Goal: Transaction & Acquisition: Purchase product/service

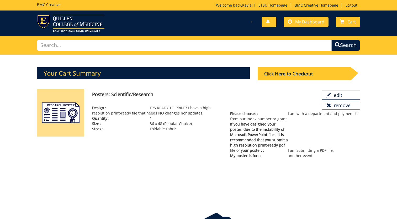
scroll to position [12, 0]
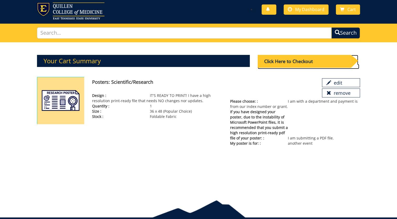
click at [264, 61] on div "Click Here to Checkout" at bounding box center [304, 61] width 93 height 13
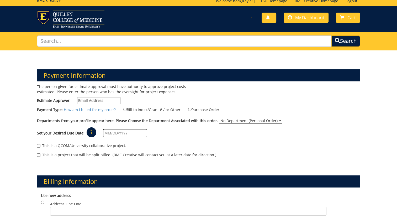
scroll to position [5, 0]
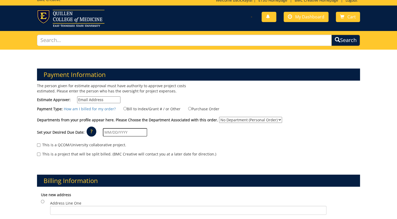
click at [103, 99] on input "Estimate Approver:" at bounding box center [98, 99] width 43 height 7
type input "[EMAIL_ADDRESS][DOMAIN_NAME]"
click at [228, 120] on select "No Department (Personal Order) Pediatrics" at bounding box center [250, 120] width 63 height 6
select select "248"
click at [219, 117] on select "No Department (Personal Order) Pediatrics" at bounding box center [250, 120] width 63 height 6
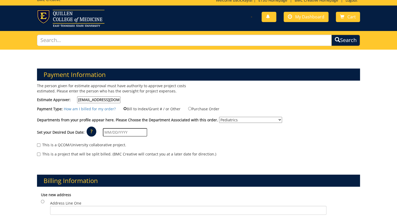
click at [123, 109] on input "Bill to Index/Grant # / or Other" at bounding box center [124, 108] width 3 height 3
radio input "true"
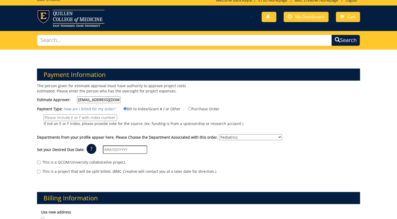
click at [89, 118] on input "If not an E or F index, please provide note for the source. (ex. funding is fro…" at bounding box center [81, 117] width 74 height 7
click at [65, 116] on input "If not an E or F index, please provide note for the source. (ex. funding is fro…" at bounding box center [81, 117] width 74 height 7
paste input "SP1273480-1-75450-62300-100273480-[US_STATE] Department of Health - [US_STATE] …"
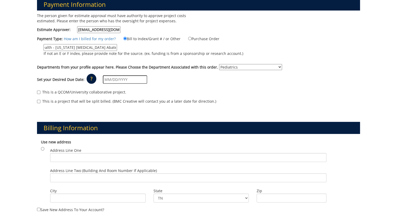
scroll to position [76, 0]
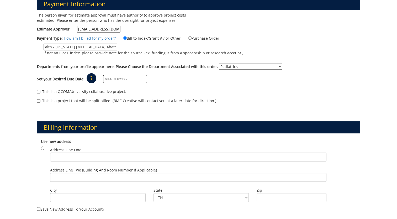
type input "SP1273480-1-75450-62300-100273480-[US_STATE] Department of Health - [US_STATE] …"
click at [129, 76] on input "text" at bounding box center [125, 79] width 44 height 8
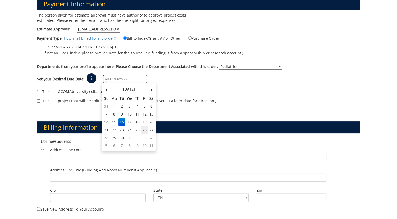
click at [144, 129] on td "26" at bounding box center [144, 130] width 7 height 8
type input "[DATE]"
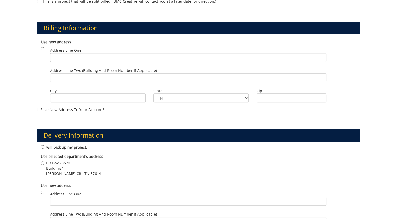
scroll to position [168, 0]
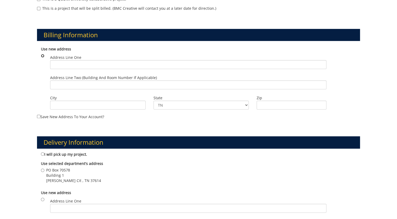
click at [42, 54] on input "radio" at bounding box center [42, 55] width 3 height 3
radio input "true"
click at [62, 65] on input "Address Line One" at bounding box center [188, 64] width 276 height 9
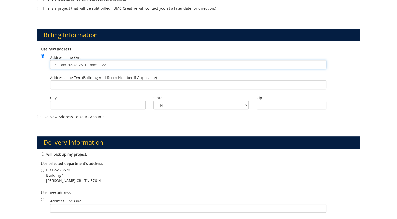
type input "PO Box 70578 VA-1 Room 2-22"
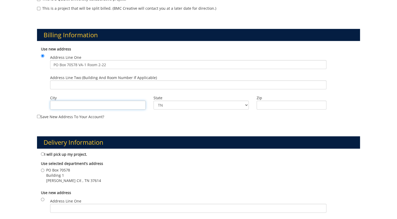
click at [74, 103] on input "City" at bounding box center [98, 105] width 96 height 9
type input "[GEOGRAPHIC_DATA]"
click at [202, 120] on div "Billing Information Use new address Address Line [GEOGRAPHIC_DATA] VA-1 Room 2-…" at bounding box center [198, 69] width 331 height 107
click at [296, 105] on input "Zip" at bounding box center [292, 105] width 70 height 9
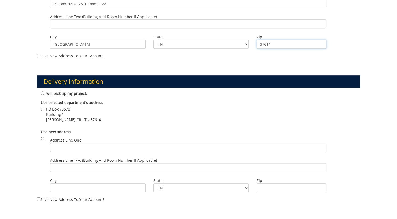
scroll to position [233, 0]
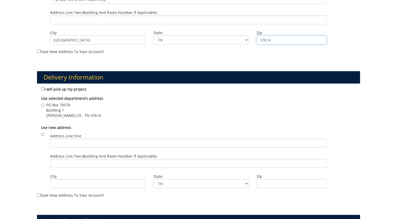
type input "37614"
click at [42, 88] on input "I will pick up my project." at bounding box center [42, 88] width 3 height 3
radio input "true"
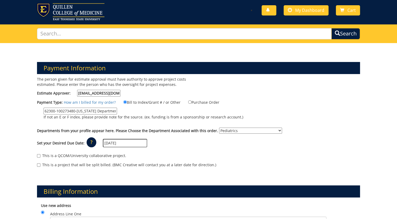
scroll to position [0, 119]
drag, startPoint x: 109, startPoint y: 110, endPoint x: 140, endPoint y: 112, distance: 31.0
click at [140, 112] on label "SP1273480-1-75450-62300-100273480-[US_STATE] Department of Health - [US_STATE] …" at bounding box center [140, 115] width 206 height 15
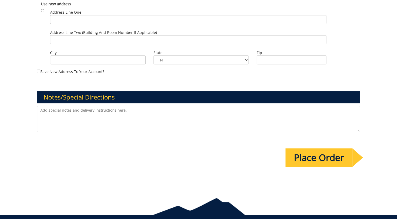
scroll to position [360, 0]
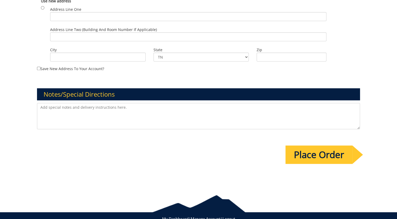
type input "SP1273480-1-75450-62300-100273480"
click at [106, 109] on textarea at bounding box center [198, 116] width 323 height 26
paste textarea "SP1273480-1-75450-62300-100273480-[US_STATE] Department of Health - [US_STATE] …"
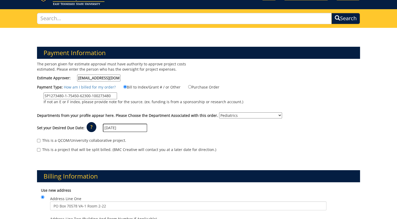
scroll to position [26, 0]
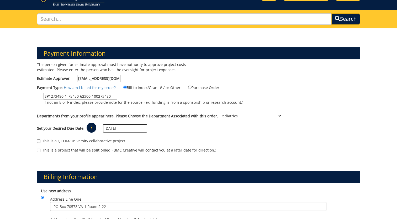
type textarea "SP1273480-1-75450-62300-100273480-[US_STATE] Department of Health - [US_STATE] …"
